Goal: Task Accomplishment & Management: Manage account settings

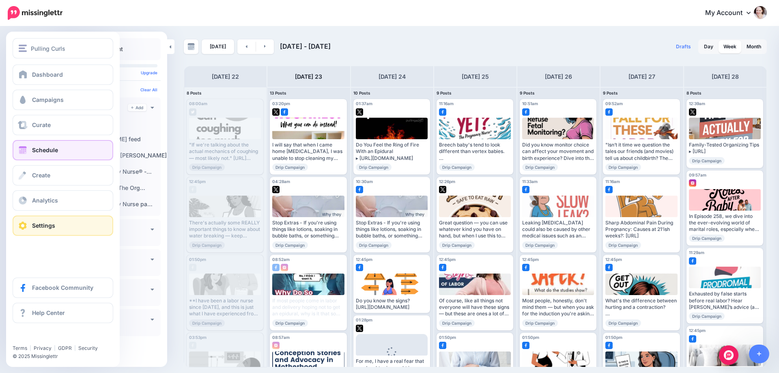
click at [28, 225] on link "Settings" at bounding box center [63, 226] width 101 height 20
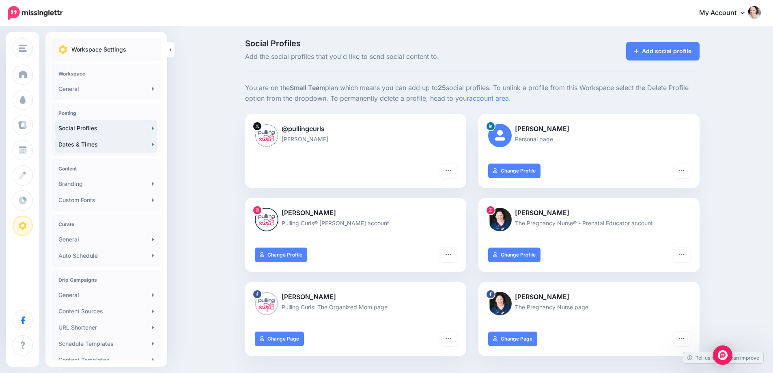
click at [108, 145] on link "Dates & Times" at bounding box center [106, 144] width 102 height 16
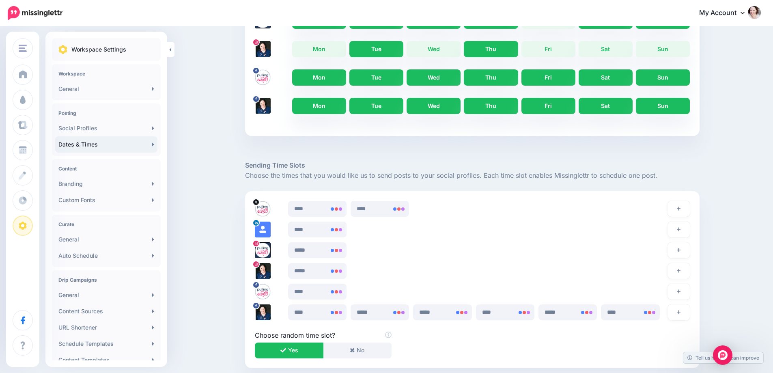
scroll to position [365, 0]
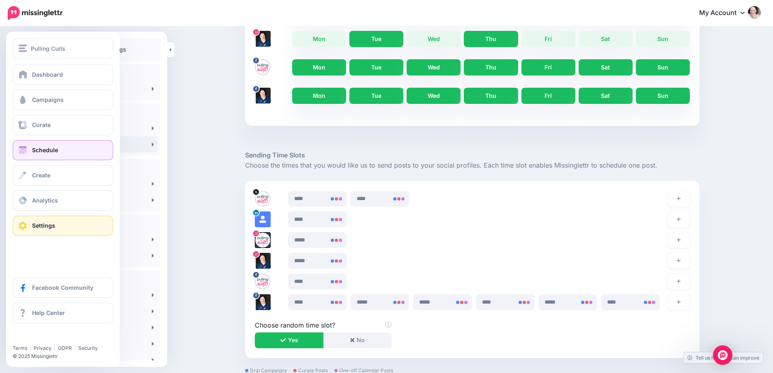
click at [23, 149] on span at bounding box center [22, 150] width 11 height 8
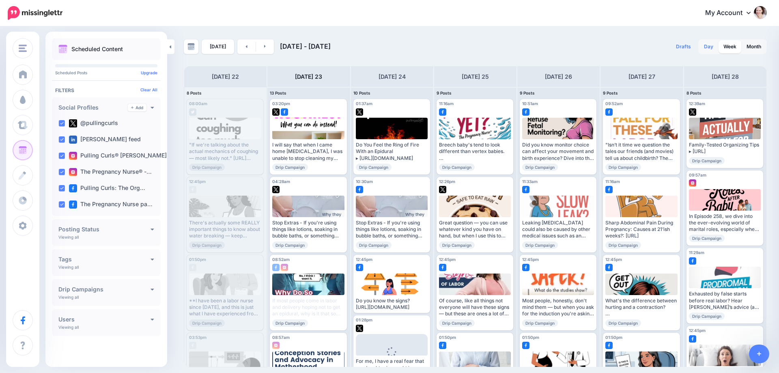
click at [707, 49] on link "Day" at bounding box center [708, 46] width 19 height 13
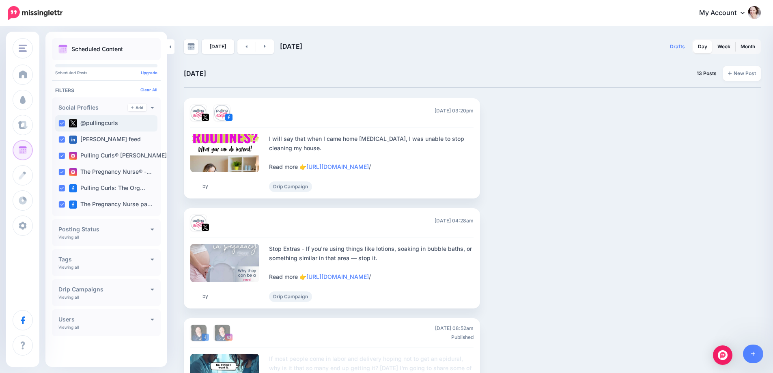
click at [61, 124] on ins at bounding box center [61, 123] width 6 height 6
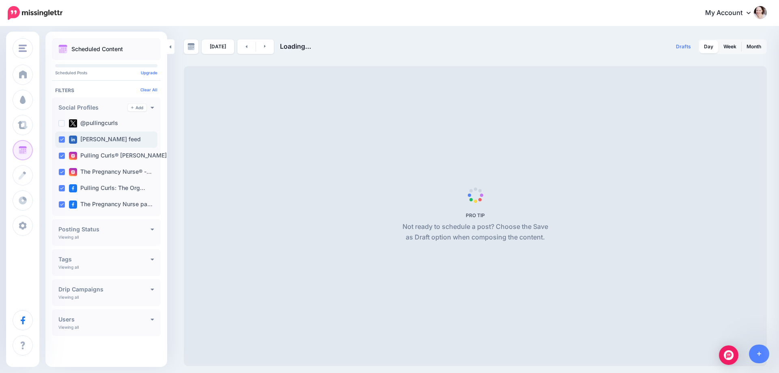
click at [58, 137] on ins at bounding box center [61, 139] width 6 height 6
drag, startPoint x: 59, startPoint y: 153, endPoint x: 63, endPoint y: 172, distance: 19.4
click at [59, 153] on ins at bounding box center [61, 156] width 6 height 6
click at [63, 173] on ins at bounding box center [61, 172] width 6 height 6
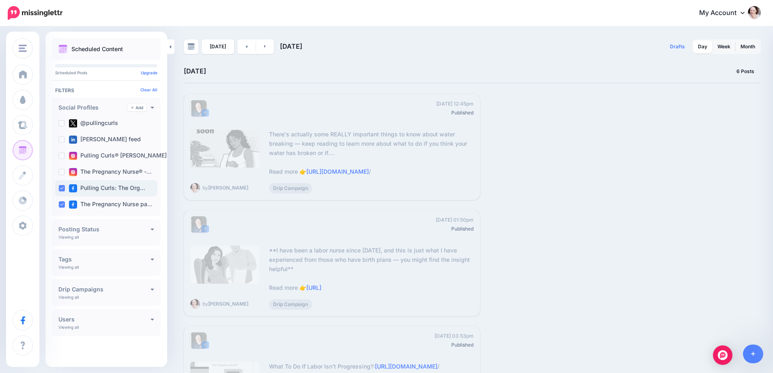
click at [58, 190] on div "Pulling Curls: The Org…" at bounding box center [106, 188] width 102 height 16
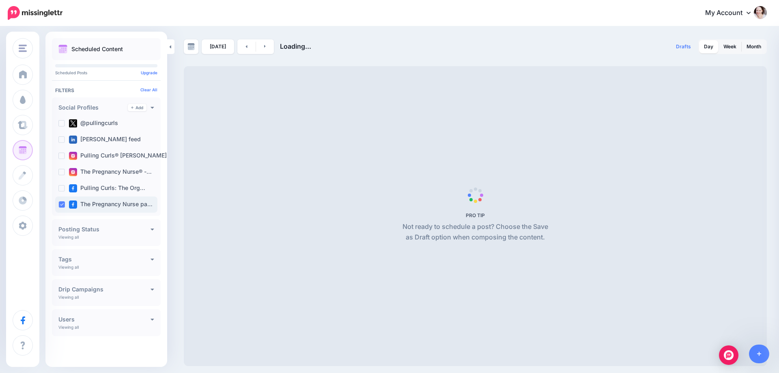
click at [58, 207] on div "The Pregnancy Nurse pa…" at bounding box center [106, 204] width 102 height 16
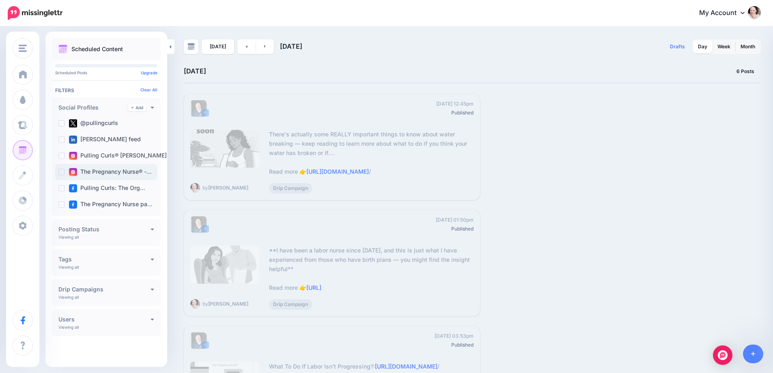
click at [60, 174] on ins at bounding box center [61, 172] width 6 height 6
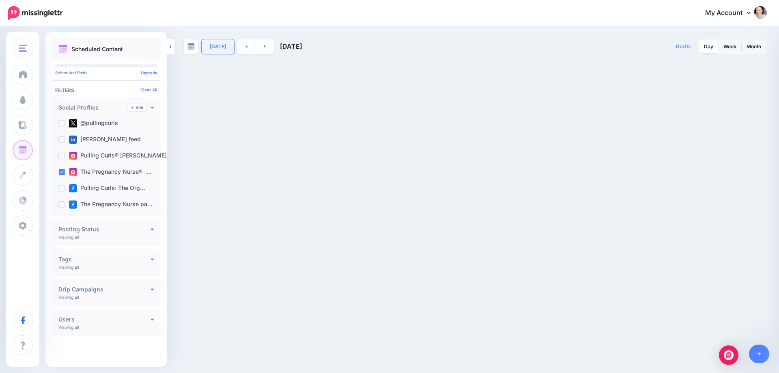
click at [222, 44] on link "[DATE]" at bounding box center [218, 46] width 32 height 15
